Goal: Task Accomplishment & Management: Manage account settings

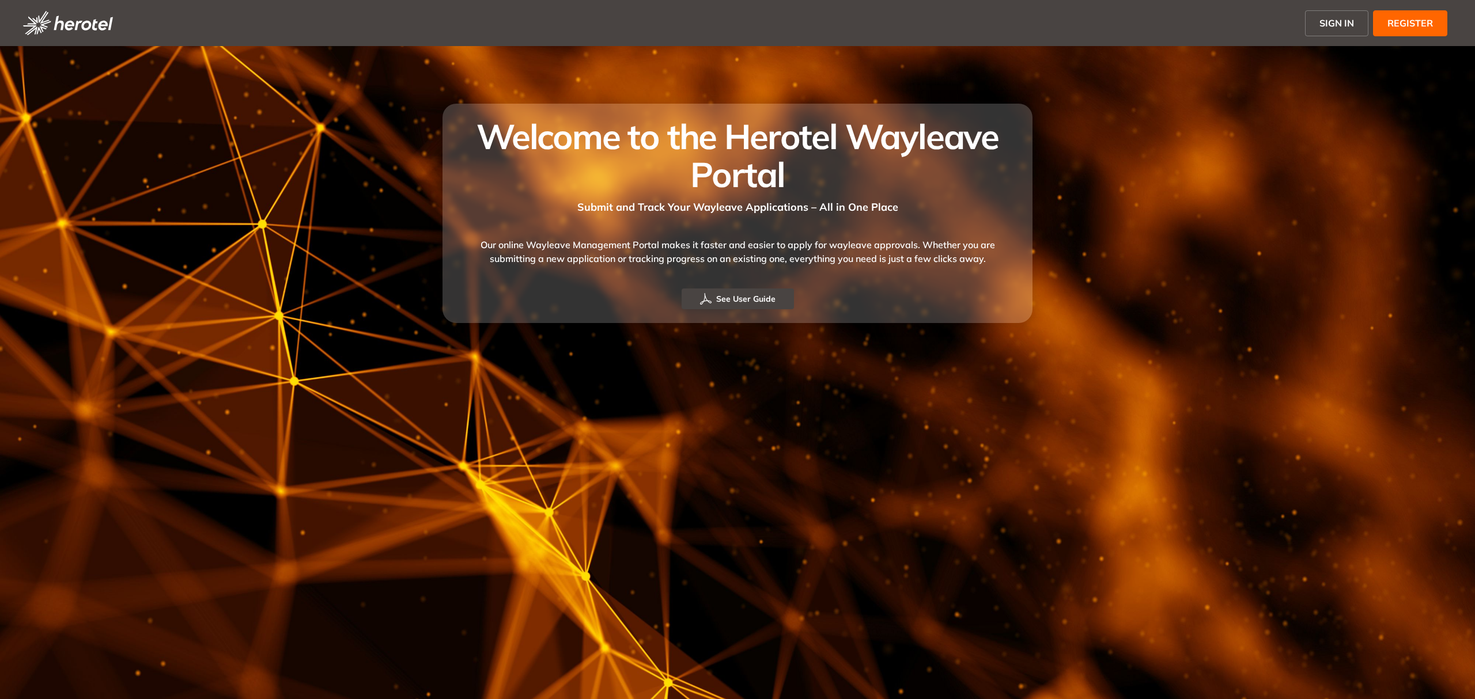
click at [1320, 28] on span "SIGN IN" at bounding box center [1336, 23] width 35 height 14
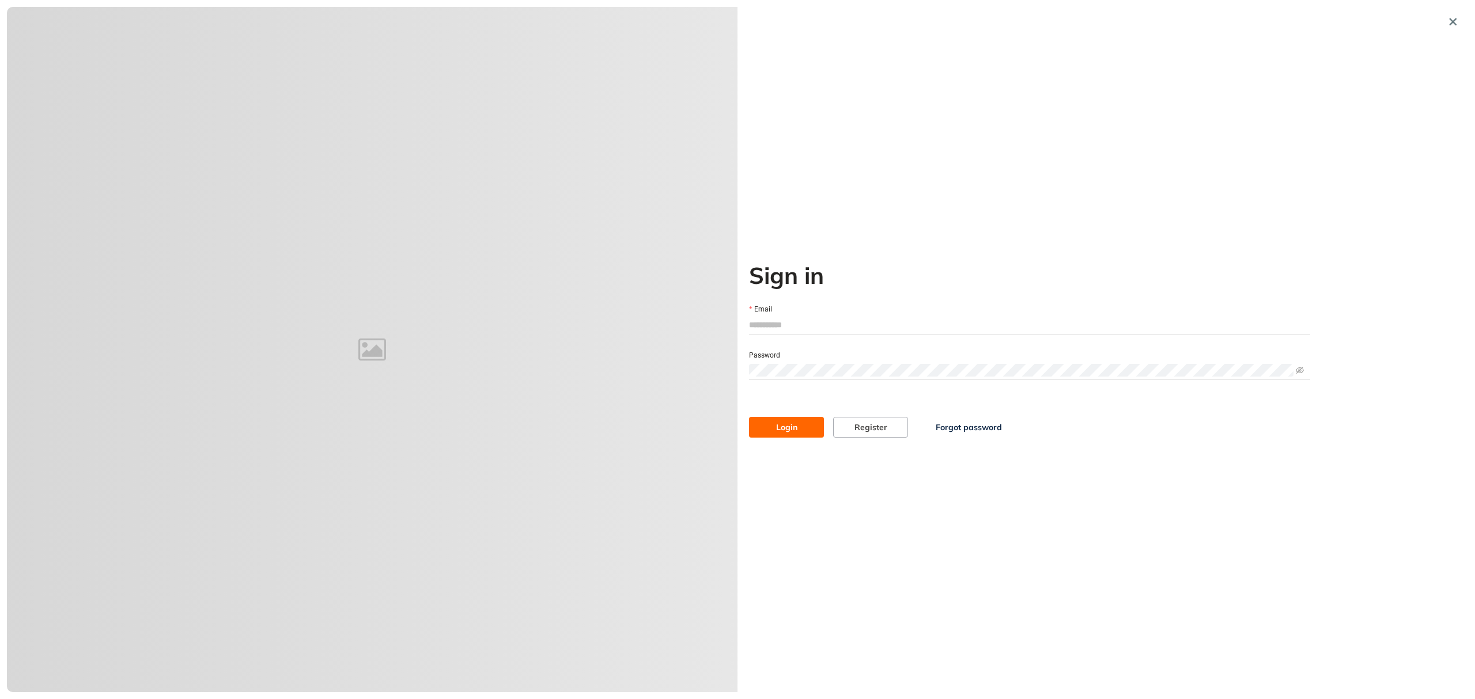
type input "**********"
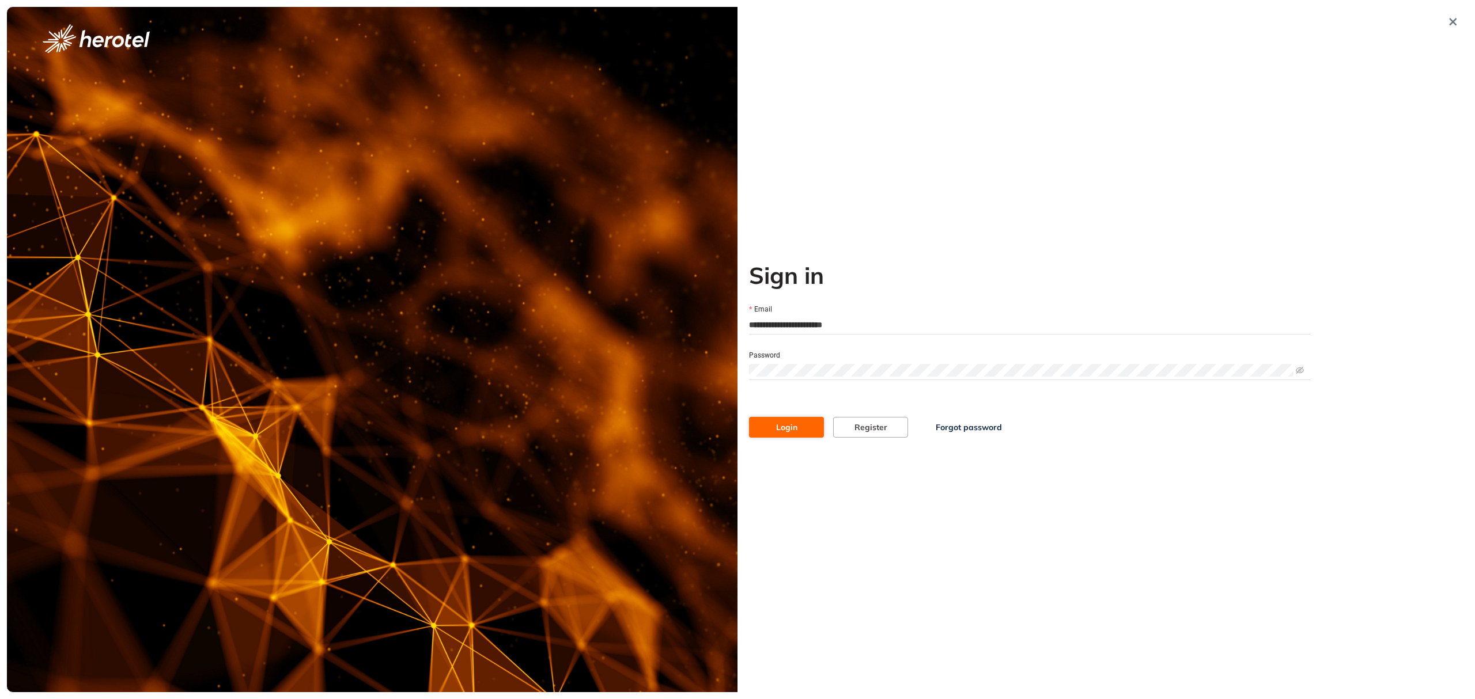
click at [780, 426] on span "Login" at bounding box center [786, 427] width 21 height 13
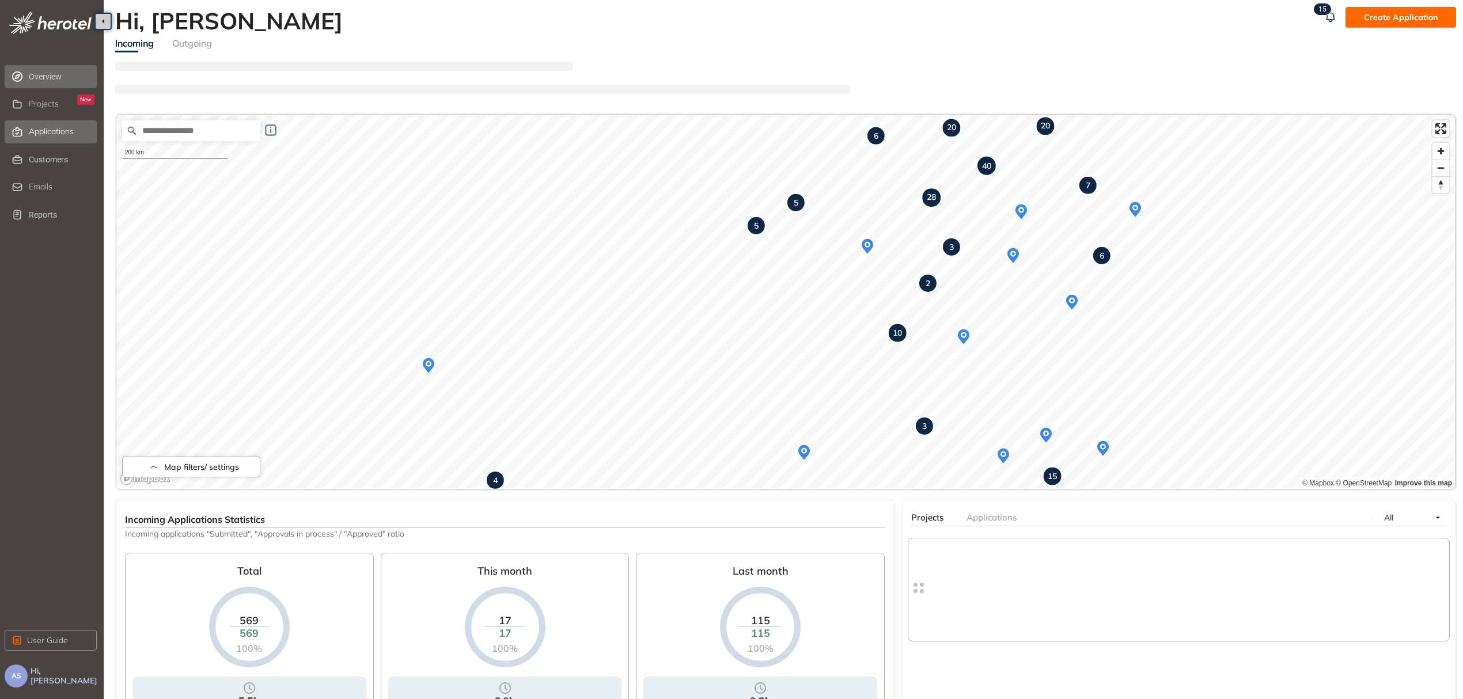
click at [40, 136] on span "Applications" at bounding box center [51, 132] width 45 height 10
